Goal: Task Accomplishment & Management: Manage account settings

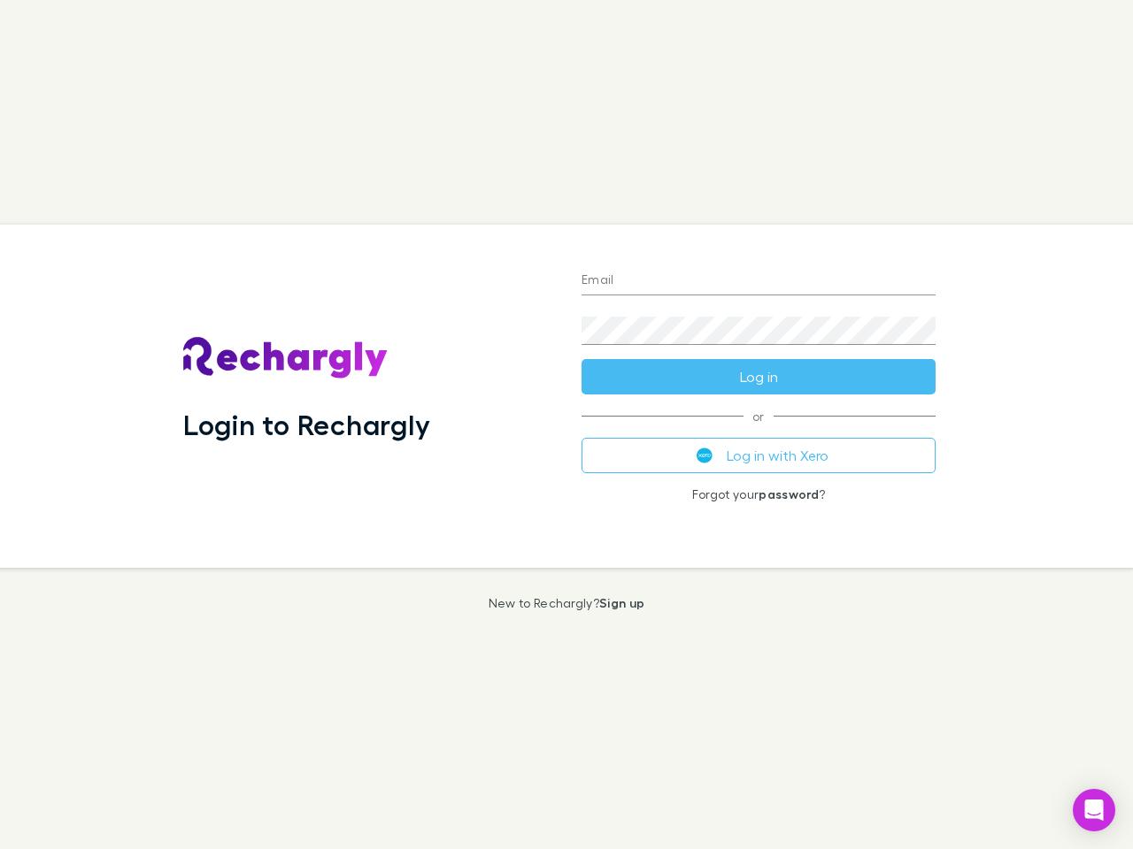
click at [566, 425] on div "Login to Rechargly" at bounding box center [368, 396] width 398 height 343
click at [758, 281] on input "Email" at bounding box center [758, 281] width 354 height 28
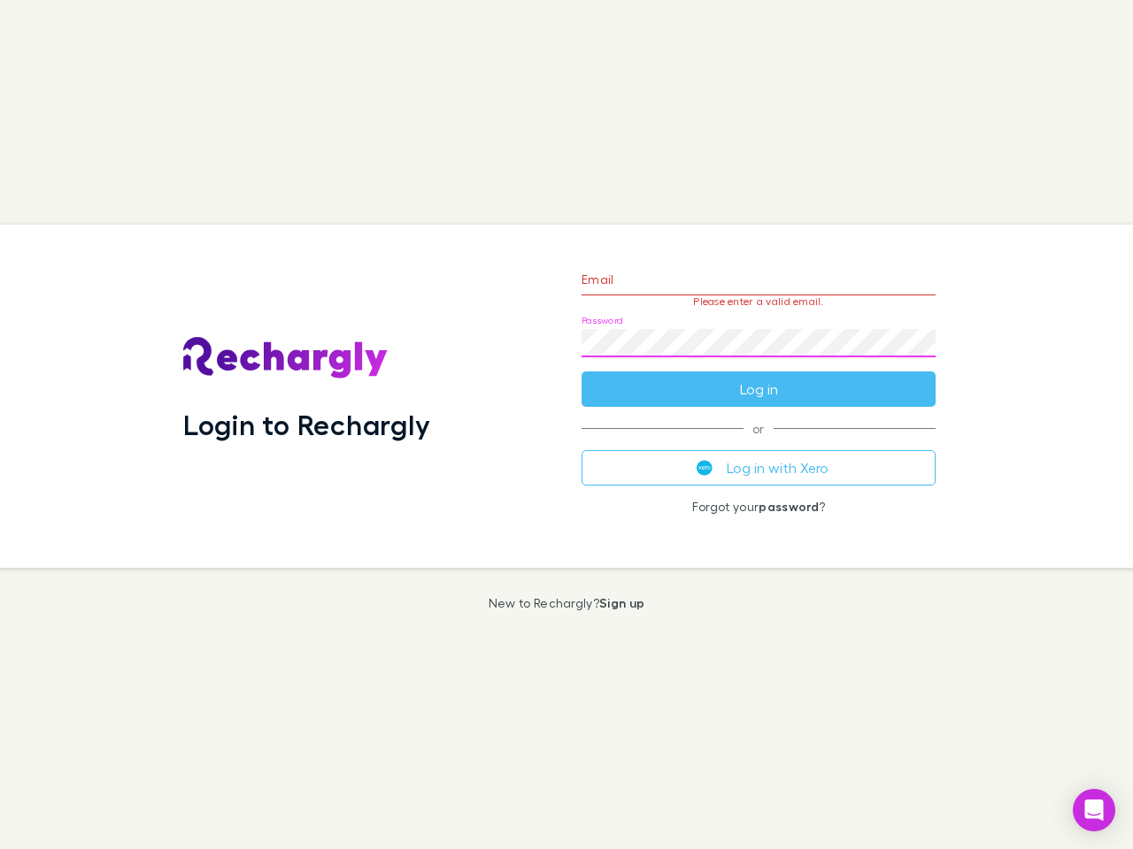
click at [758, 377] on form "Email Please enter a valid email. Password Log in" at bounding box center [758, 330] width 354 height 154
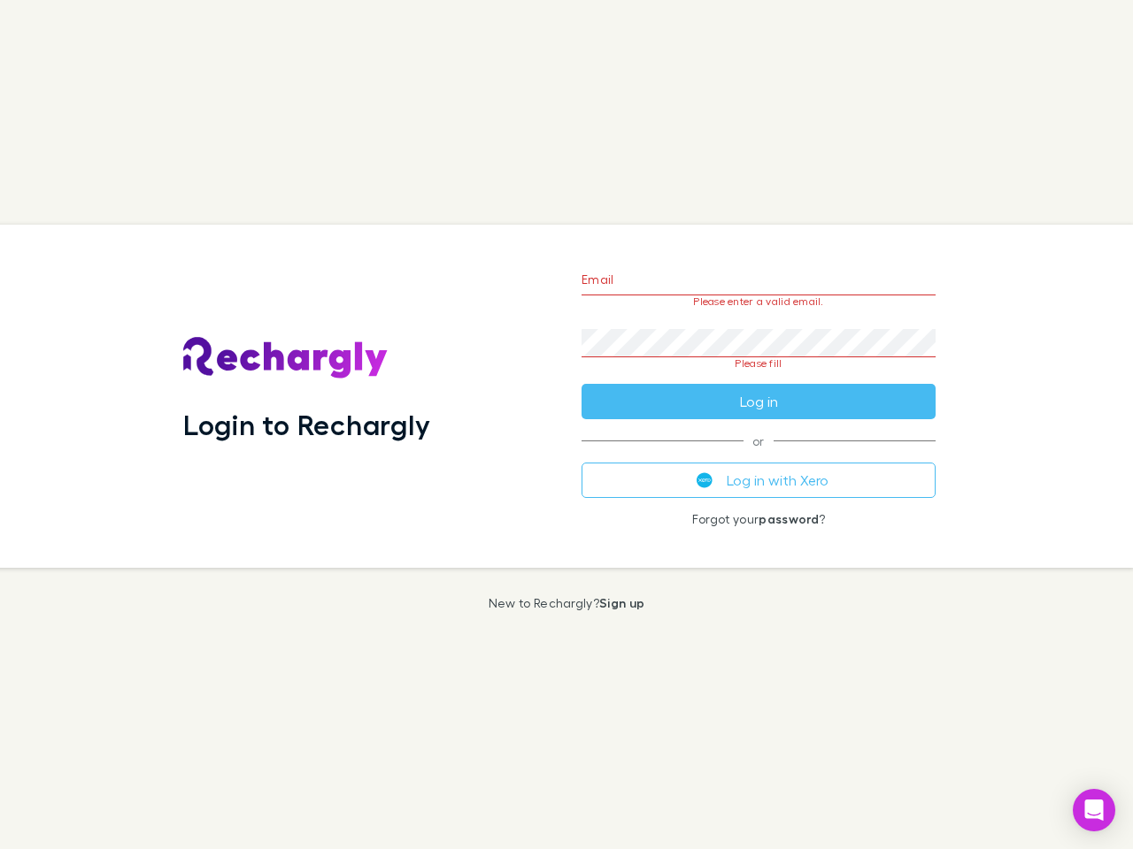
click at [758, 456] on div "Email Please enter a valid email. Password Please fill Log in or Log in with Xe…" at bounding box center [758, 396] width 382 height 343
click at [1094, 811] on icon "Open Intercom Messenger" at bounding box center [1094, 810] width 19 height 21
